Goal: Task Accomplishment & Management: Manage account settings

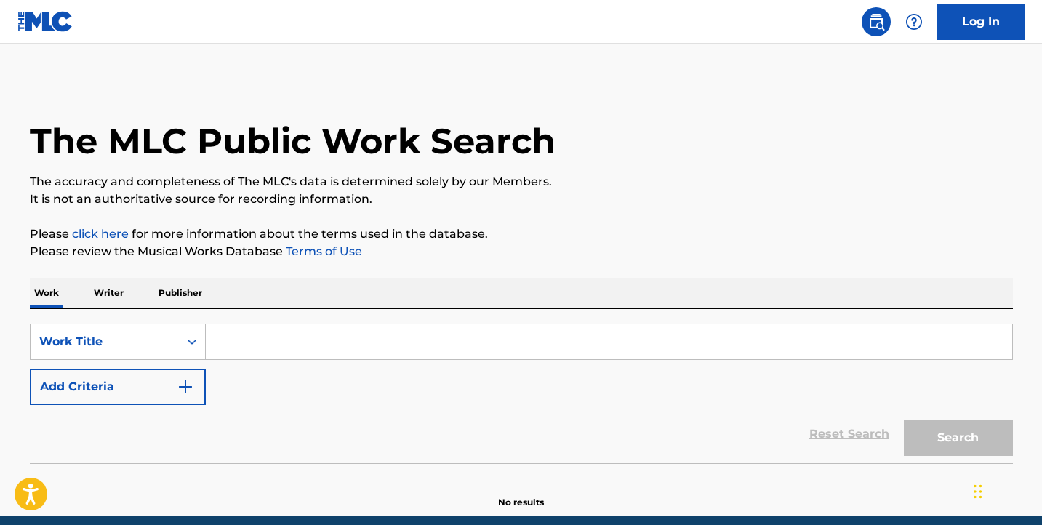
click at [992, 28] on link "Log In" at bounding box center [980, 22] width 87 height 36
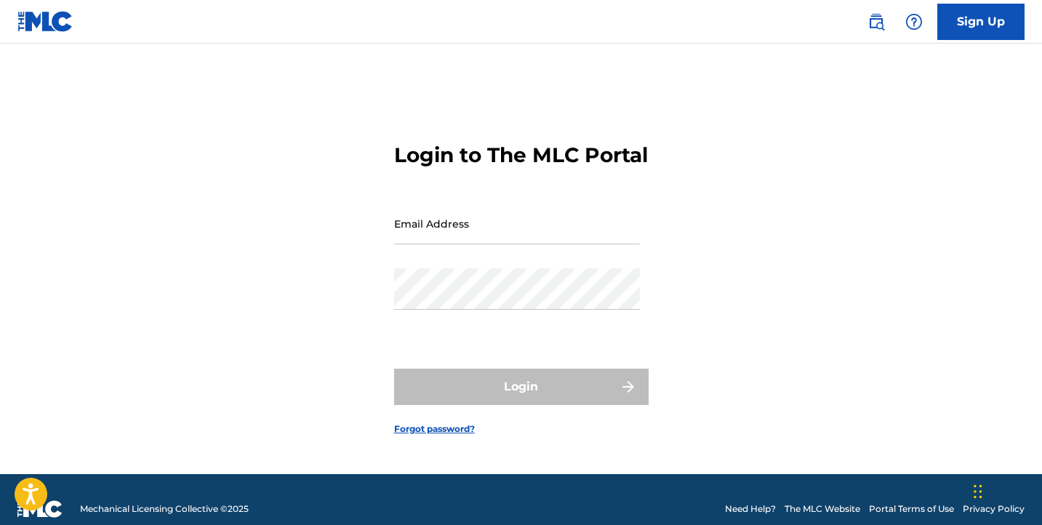
click at [505, 244] on input "Email Address" at bounding box center [517, 223] width 246 height 41
click at [426, 244] on input "Email Address" at bounding box center [517, 223] width 246 height 41
type input "m"
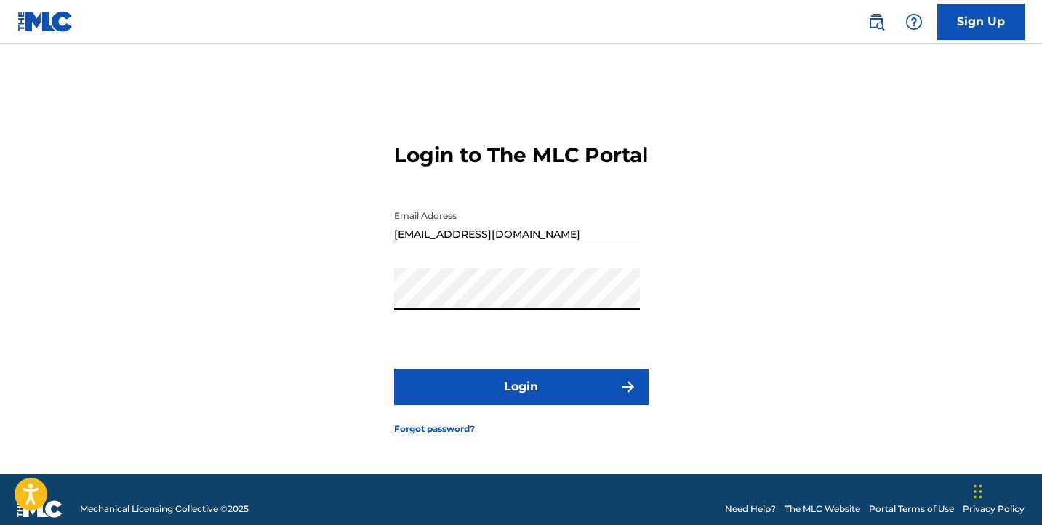
click at [576, 403] on button "Login" at bounding box center [521, 387] width 255 height 36
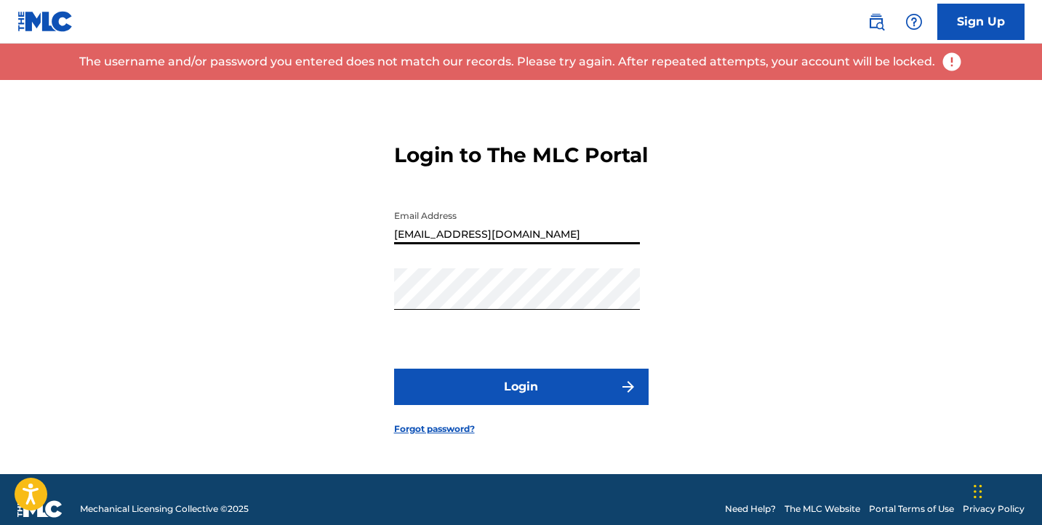
click at [438, 244] on input "[EMAIL_ADDRESS][DOMAIN_NAME]" at bounding box center [517, 223] width 246 height 41
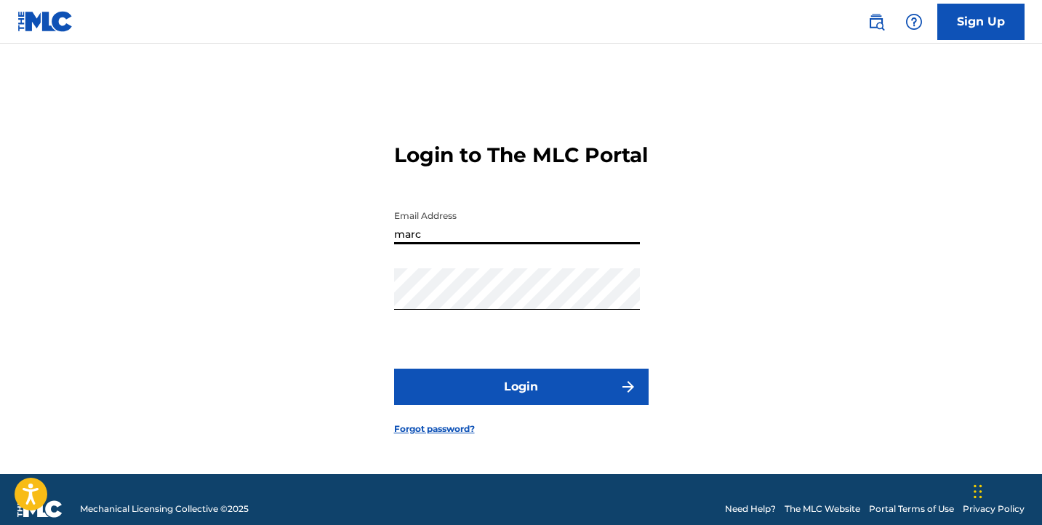
type input "[EMAIL_ADDRESS][DOMAIN_NAME]"
click at [513, 403] on button "Login" at bounding box center [521, 387] width 255 height 36
